Goal: Task Accomplishment & Management: Use online tool/utility

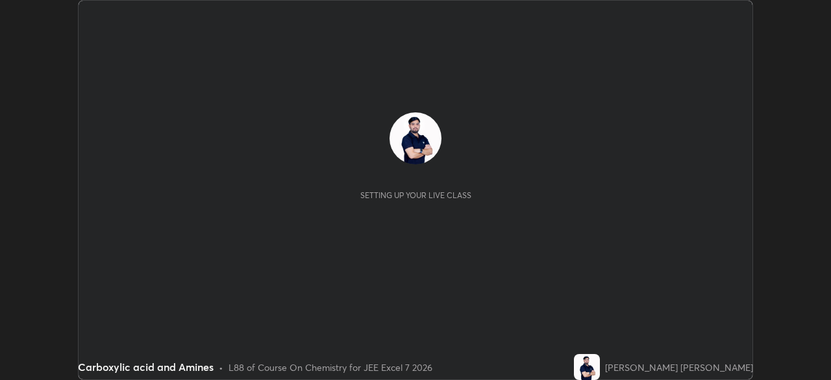
scroll to position [380, 830]
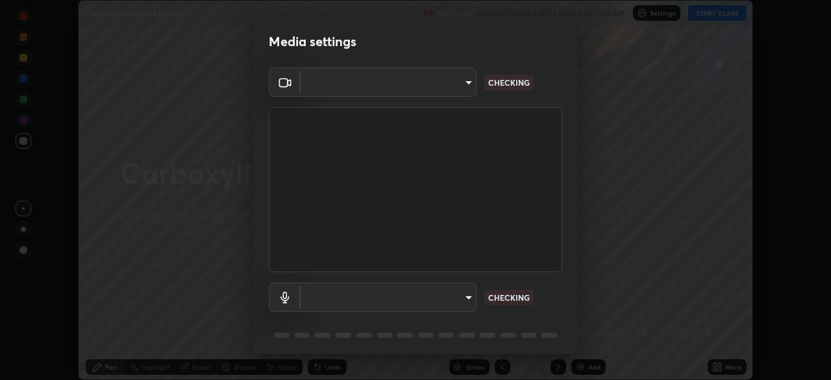
type input "f474beb2ac1073b1cf7bc17d5951005d2655f2c51d9fb2af0ce032b41bde225e"
click at [430, 302] on body "Erase all Carboxylic acid and Amines Recording WAS SCHEDULED TO START AT 11:15 …" at bounding box center [415, 190] width 831 height 380
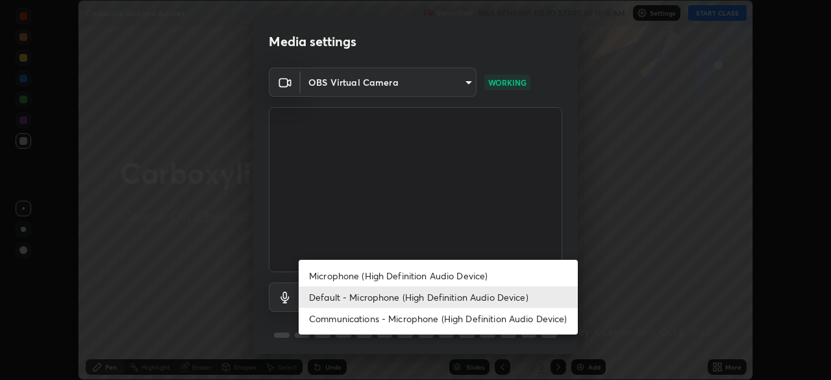
click at [409, 280] on li "Microphone (High Definition Audio Device)" at bounding box center [438, 275] width 279 height 21
type input "9ca8fa24561919a9a5d7067ec3437656274481e638a9c10dcbba15c07b0b624a"
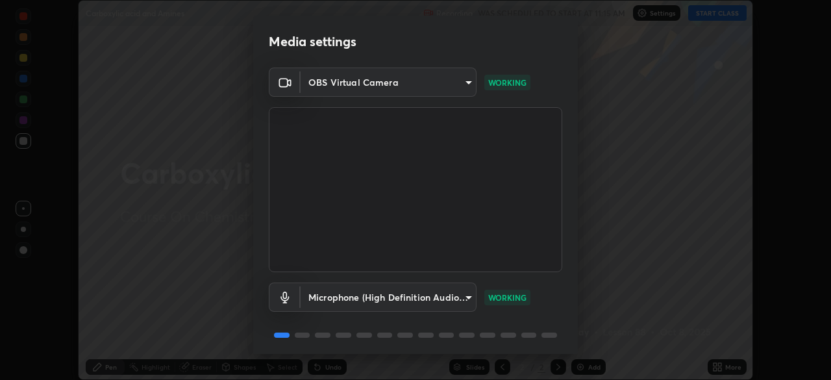
scroll to position [46, 0]
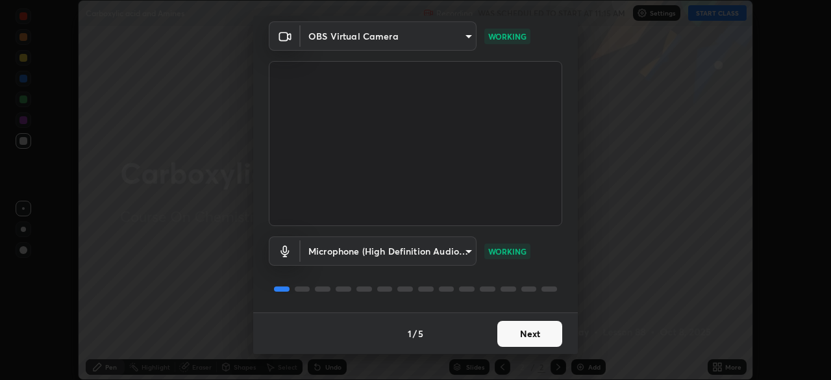
click at [540, 330] on button "Next" at bounding box center [529, 334] width 65 height 26
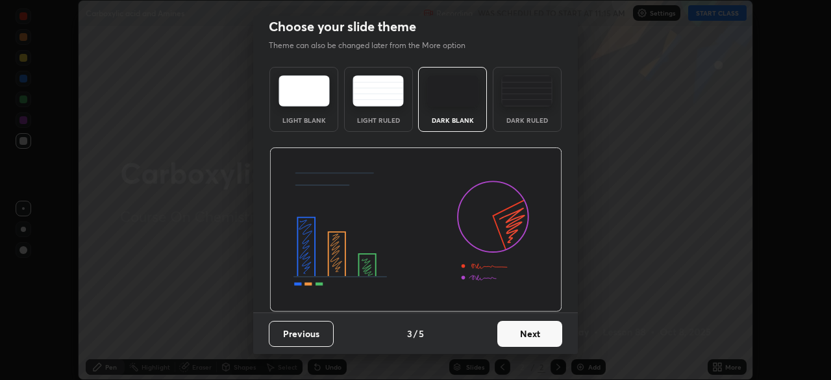
click at [541, 338] on button "Next" at bounding box center [529, 334] width 65 height 26
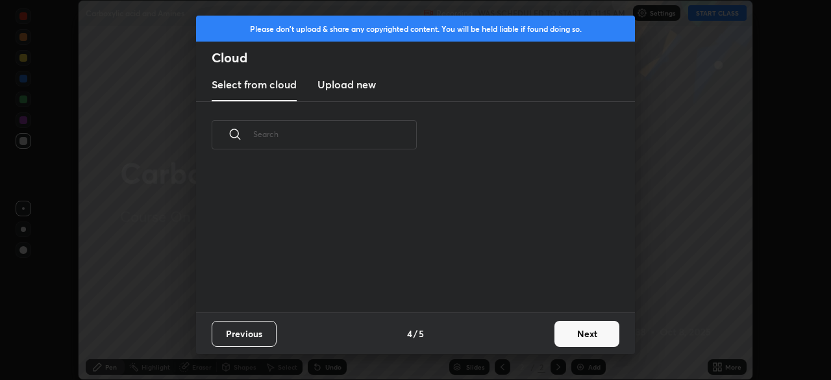
scroll to position [0, 0]
click at [542, 339] on div "Previous 4 / 5 Next" at bounding box center [415, 333] width 439 height 42
click at [570, 339] on button "Next" at bounding box center [586, 334] width 65 height 26
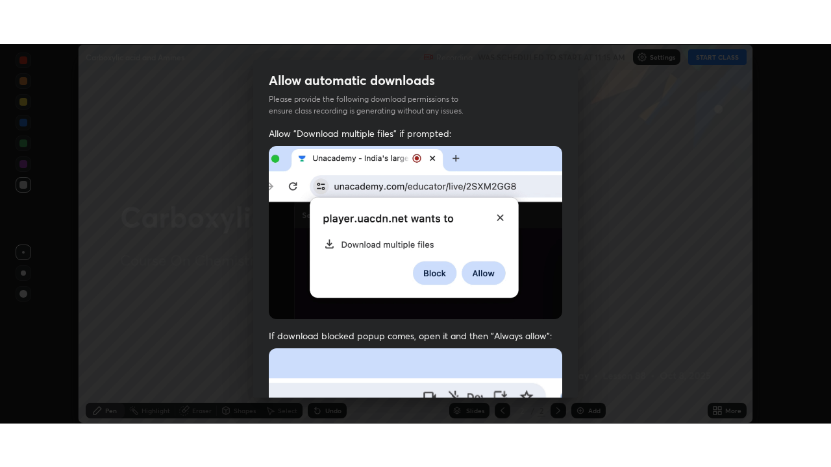
scroll to position [311, 0]
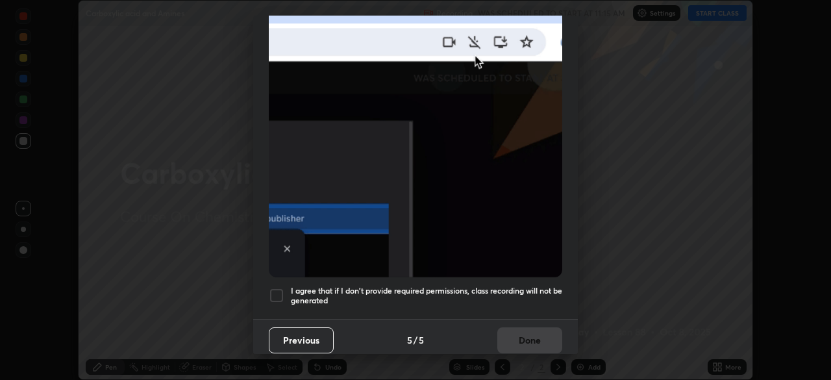
click at [274, 288] on div at bounding box center [277, 296] width 16 height 16
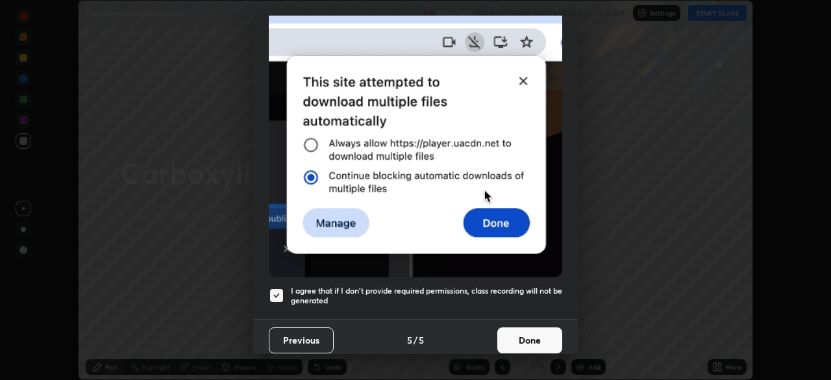
click at [499, 332] on button "Done" at bounding box center [529, 340] width 65 height 26
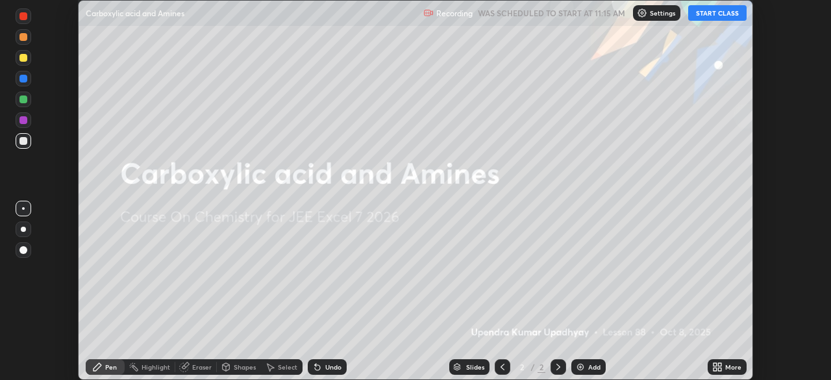
click at [702, 11] on button "START CLASS" at bounding box center [717, 13] width 58 height 16
click at [716, 367] on icon at bounding box center [714, 368] width 3 height 3
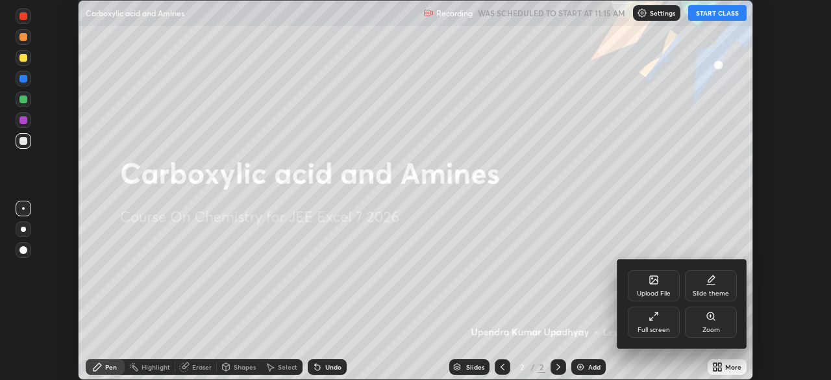
click at [660, 328] on div "Full screen" at bounding box center [653, 330] width 32 height 6
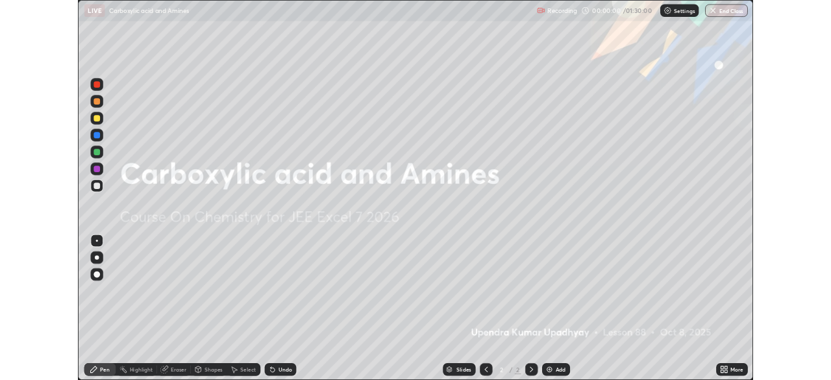
scroll to position [467, 831]
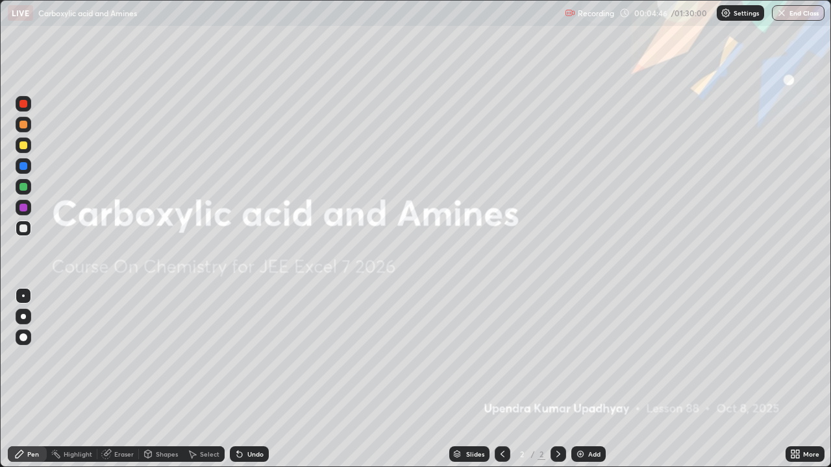
click at [585, 379] on div "Add" at bounding box center [588, 455] width 34 height 16
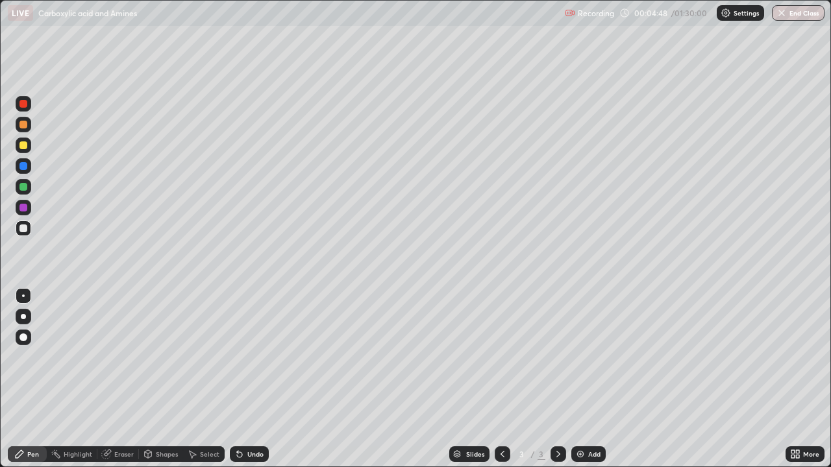
click at [25, 148] on div at bounding box center [23, 146] width 8 height 8
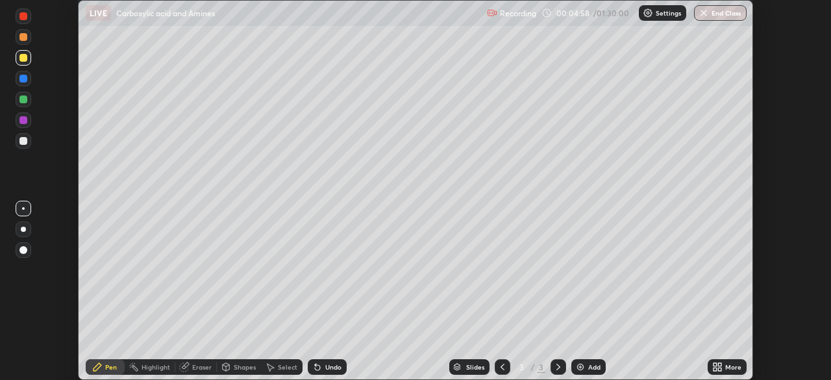
scroll to position [64539, 64088]
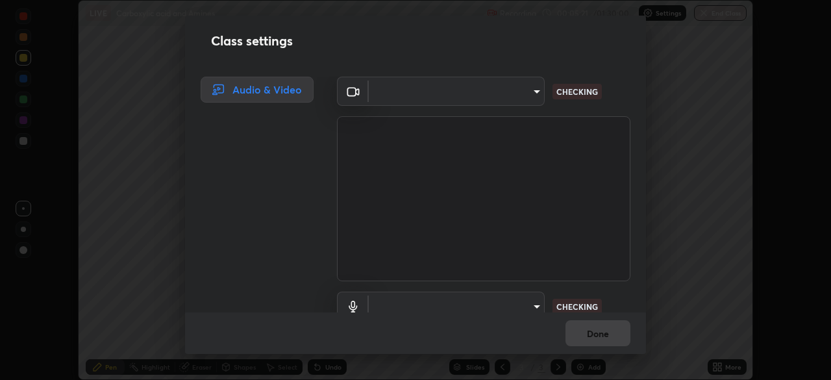
type input "f474beb2ac1073b1cf7bc17d5951005d2655f2c51d9fb2af0ce032b41bde225e"
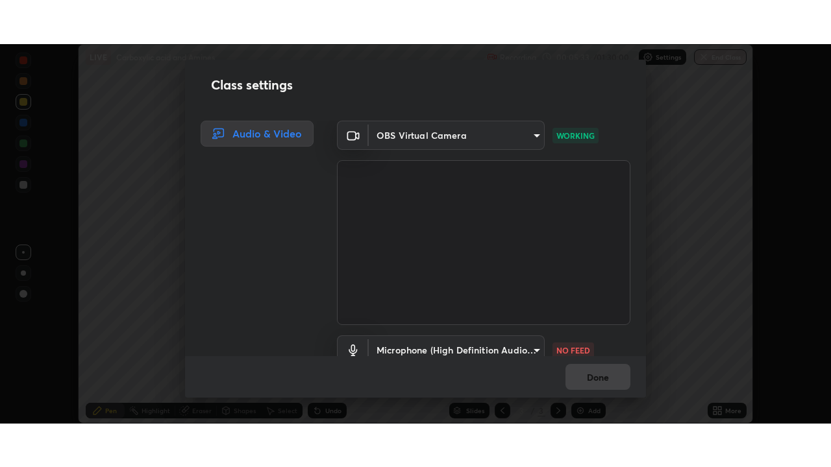
scroll to position [59, 0]
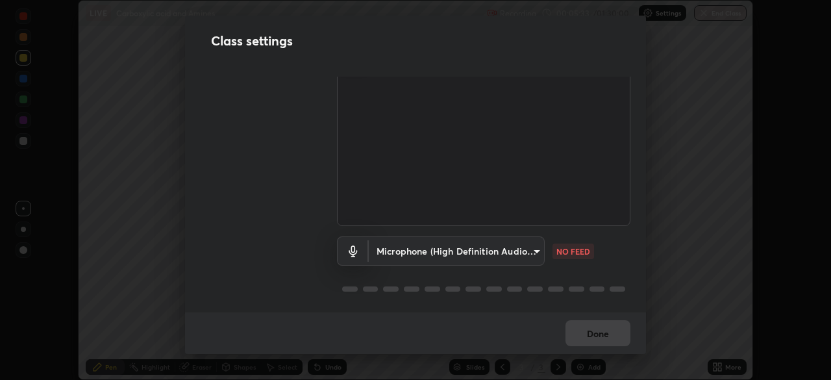
click at [467, 252] on body "Erase all LIVE Carboxylic acid and Amines Recording 00:05:33 / 01:30:00 Setting…" at bounding box center [415, 190] width 831 height 380
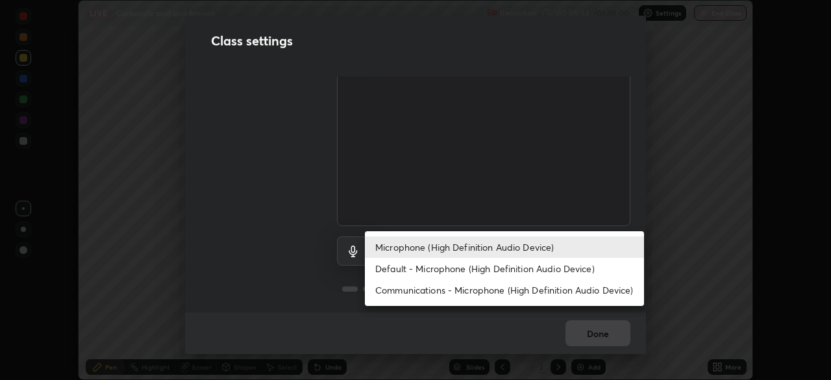
click at [444, 269] on li "Default - Microphone (High Definition Audio Device)" at bounding box center [504, 268] width 279 height 21
type input "default"
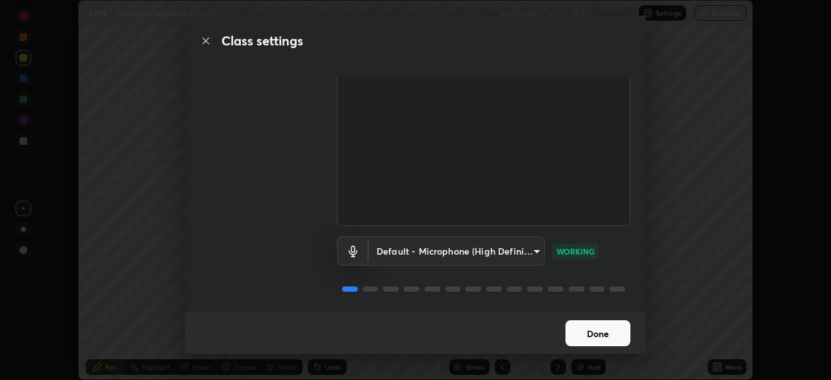
click at [590, 340] on button "Done" at bounding box center [597, 333] width 65 height 26
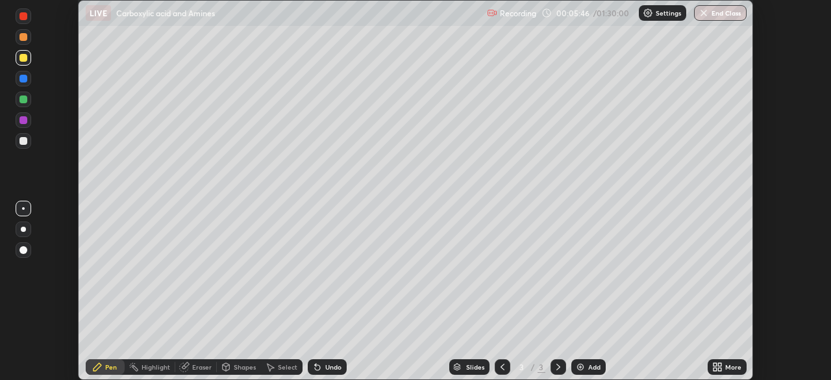
click at [717, 365] on icon at bounding box center [714, 364] width 3 height 3
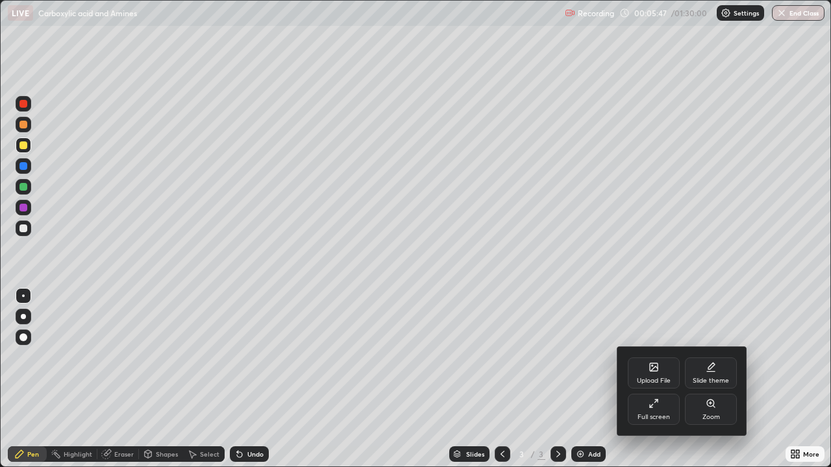
scroll to position [467, 831]
click at [203, 369] on div at bounding box center [415, 233] width 831 height 467
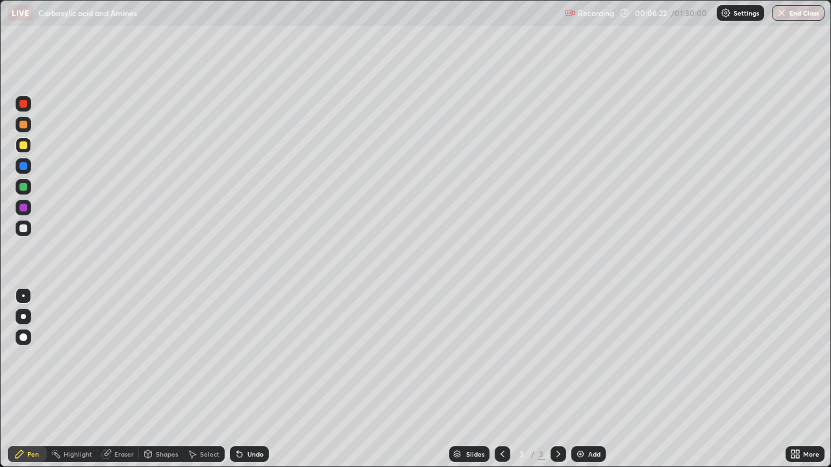
click at [26, 213] on div at bounding box center [24, 208] width 16 height 16
click at [27, 228] on div at bounding box center [23, 229] width 8 height 8
click at [586, 379] on div "Add" at bounding box center [588, 455] width 34 height 16
click at [27, 234] on div at bounding box center [24, 229] width 16 height 16
click at [586, 379] on div "Add" at bounding box center [588, 455] width 34 height 16
